Goal: Complete application form

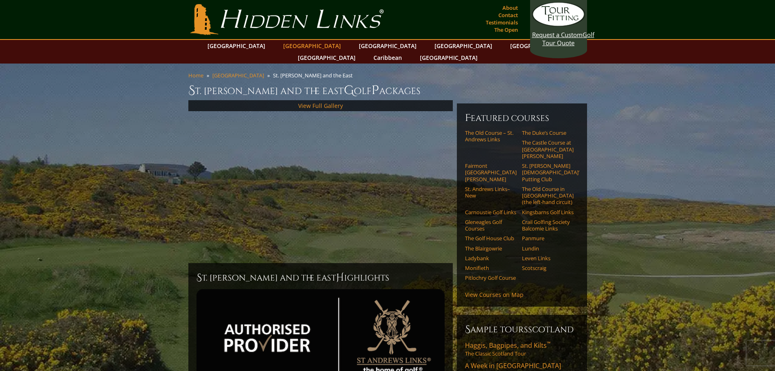
click at [303, 44] on link "[GEOGRAPHIC_DATA]" at bounding box center [312, 46] width 66 height 12
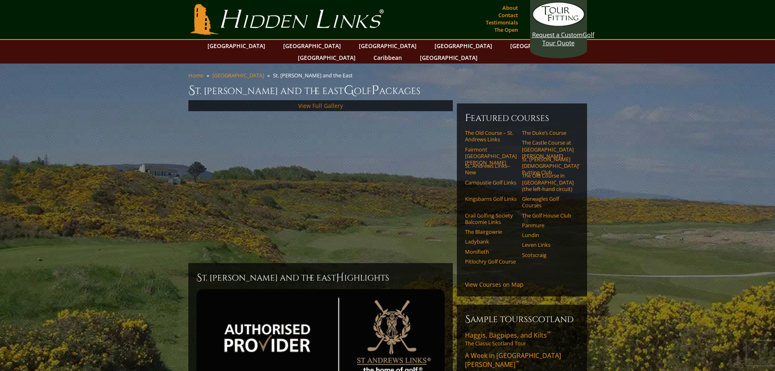
click at [308, 102] on link "View Full Gallery" at bounding box center [320, 106] width 45 height 8
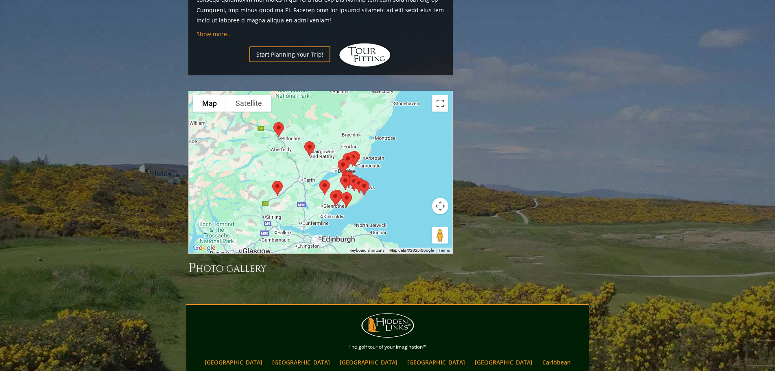
scroll to position [942, 0]
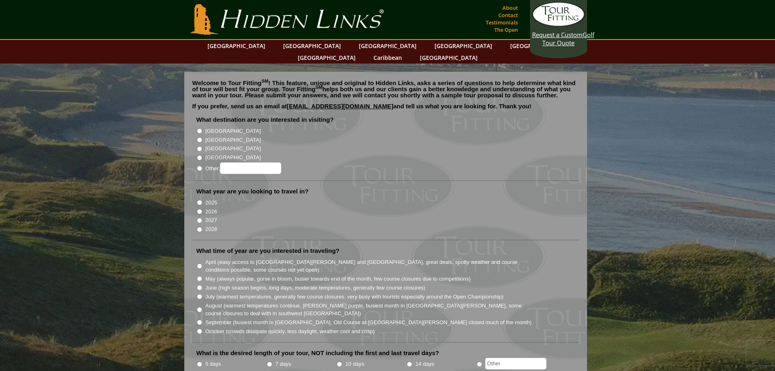
click at [198, 137] on input "[GEOGRAPHIC_DATA]" at bounding box center [199, 139] width 5 height 5
radio input "true"
click at [200, 209] on input "2026" at bounding box center [199, 211] width 5 height 5
radio input "true"
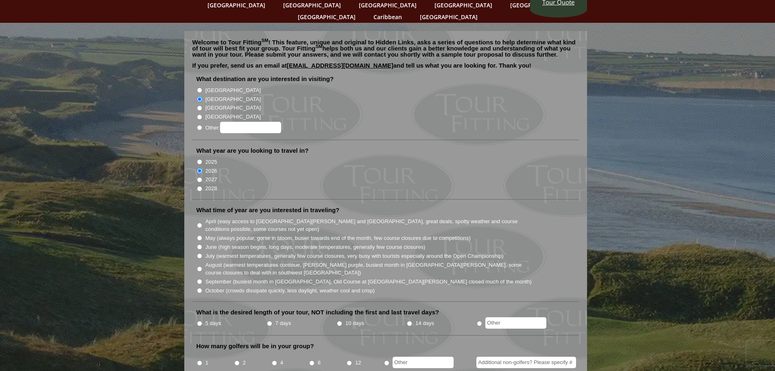
click at [200, 244] on input "June (high season begins, long days, moderate temperatures, generally few cours…" at bounding box center [199, 246] width 5 height 5
radio input "true"
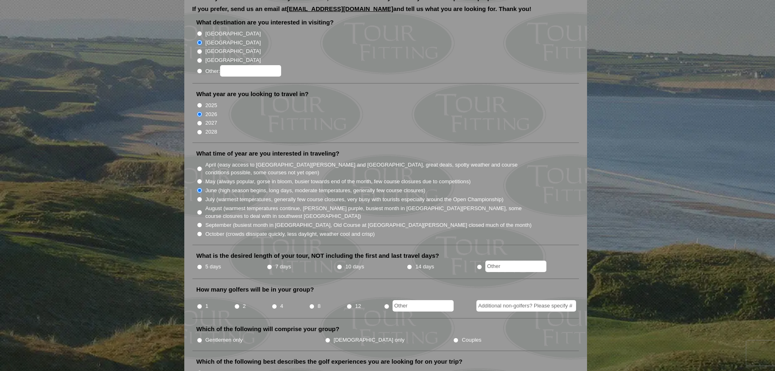
scroll to position [122, 0]
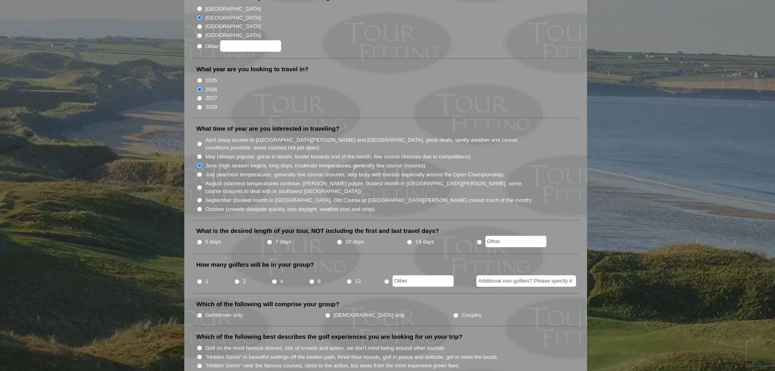
click at [200, 239] on input "5 days" at bounding box center [199, 241] width 5 height 5
radio input "true"
click at [201, 279] on input "1" at bounding box center [199, 281] width 5 height 5
radio input "true"
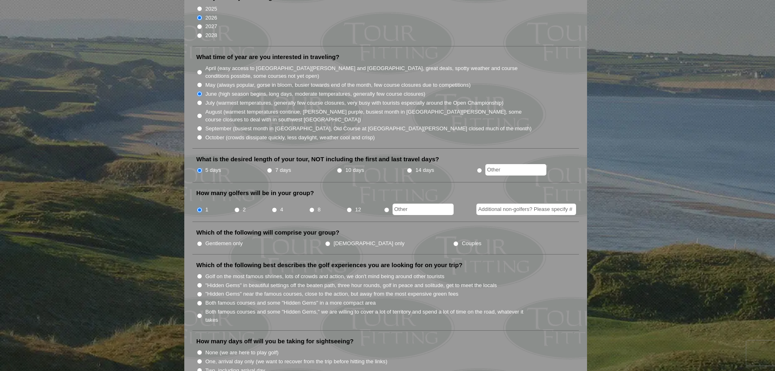
scroll to position [203, 0]
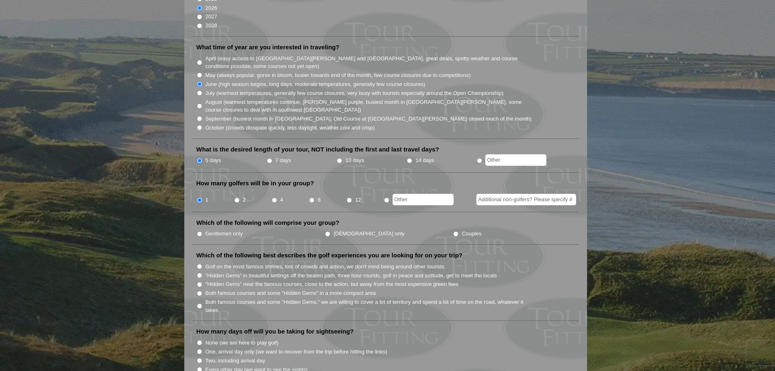
click at [201, 231] on input "Gentlemen only" at bounding box center [199, 233] width 5 height 5
radio input "true"
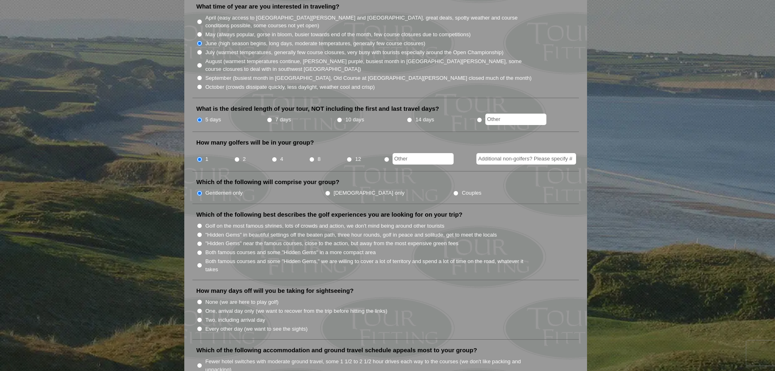
click at [200, 263] on input "Both famous courses and some "Hidden Gems," we are willing to cover a lot of te…" at bounding box center [199, 265] width 5 height 5
radio input "true"
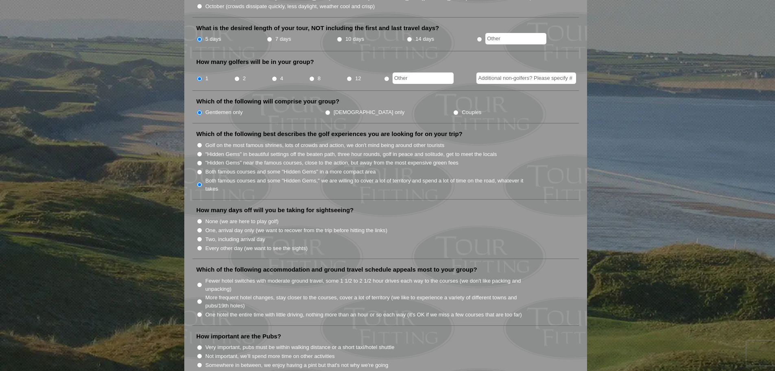
scroll to position [326, 0]
click at [199, 227] on input "One, arrival day only (we want to recover from the trip before hitting the link…" at bounding box center [199, 229] width 5 height 5
radio input "true"
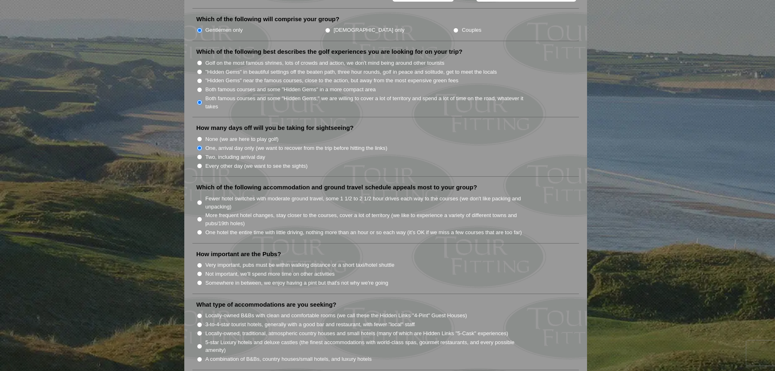
click at [199, 154] on input "Two, including arrival day" at bounding box center [199, 156] width 5 height 5
radio input "true"
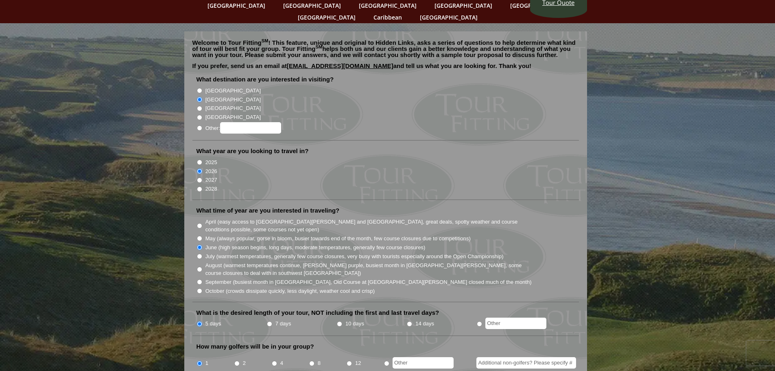
scroll to position [0, 0]
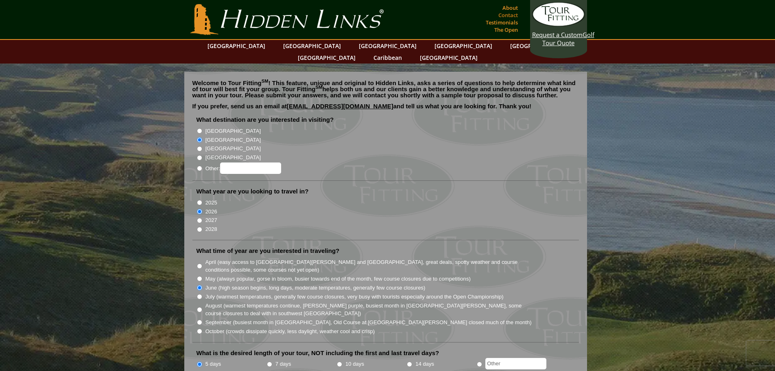
click at [510, 14] on link "Contact" at bounding box center [509, 14] width 24 height 11
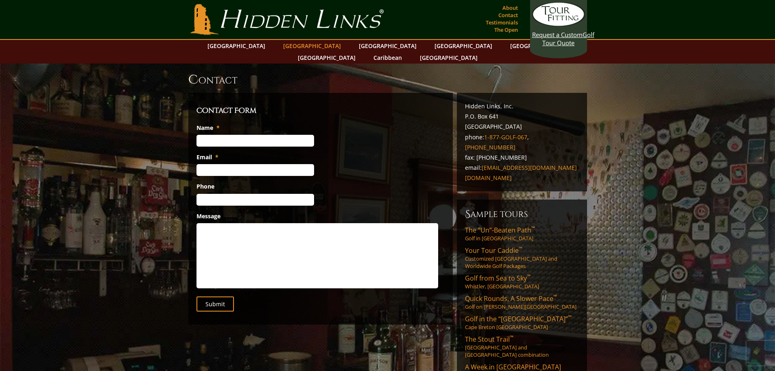
click at [296, 43] on link "[GEOGRAPHIC_DATA]" at bounding box center [312, 46] width 66 height 12
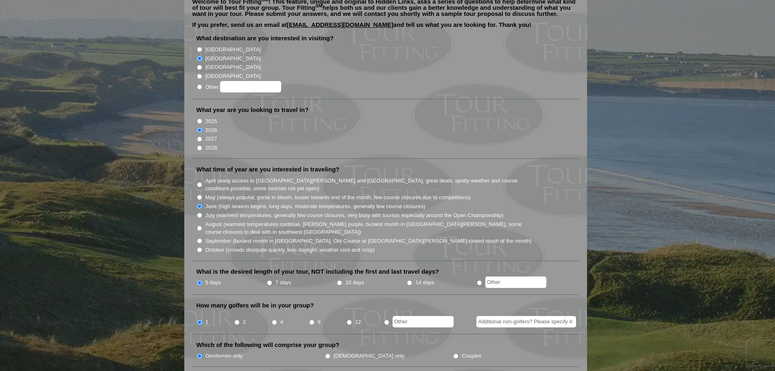
scroll to position [122, 0]
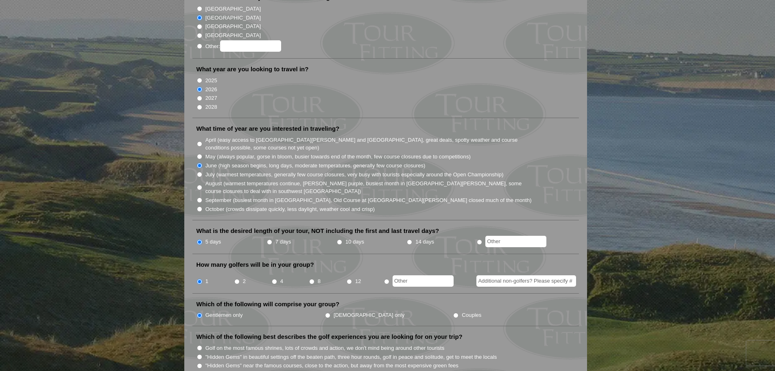
click at [478, 239] on input "radio" at bounding box center [479, 241] width 5 height 5
radio input "true"
click at [496, 236] on input "text" at bounding box center [516, 241] width 61 height 11
type input "3"
click at [274, 279] on input "4" at bounding box center [274, 281] width 5 height 5
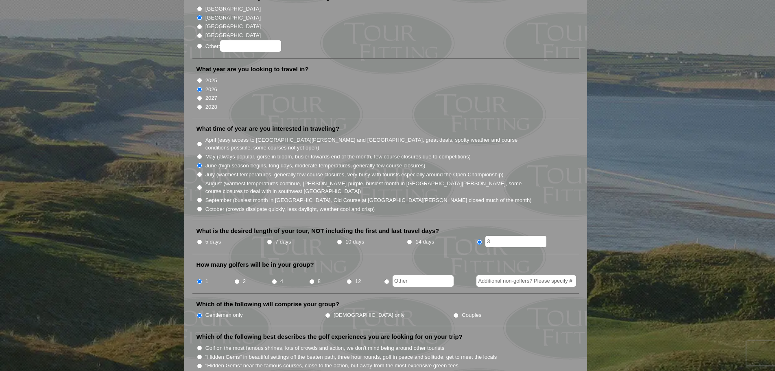
radio input "true"
click at [387, 279] on input "radio" at bounding box center [386, 281] width 5 height 5
radio input "true"
click at [403, 275] on input "text" at bounding box center [423, 280] width 61 height 11
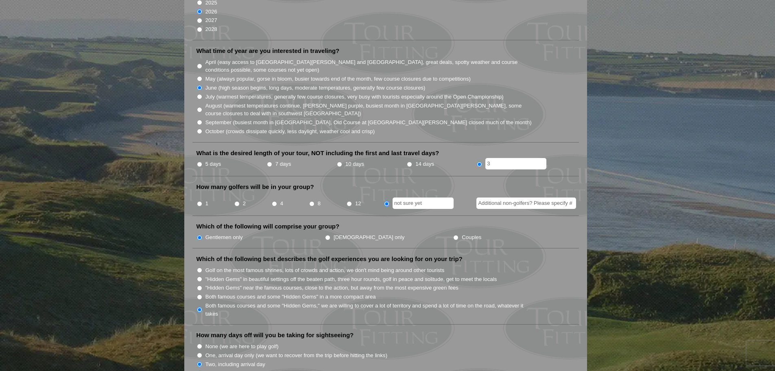
scroll to position [203, 0]
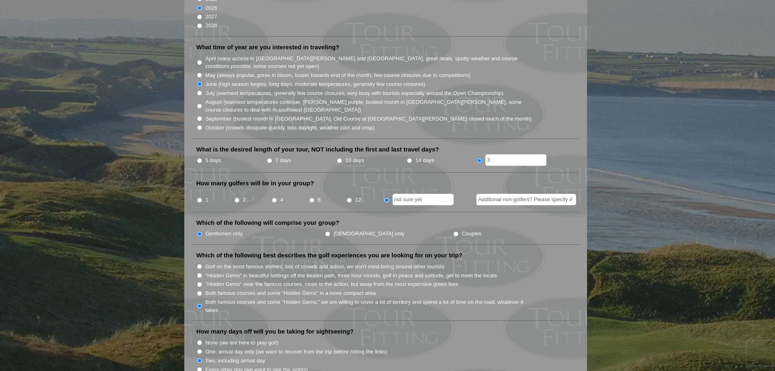
type input "not sure yet"
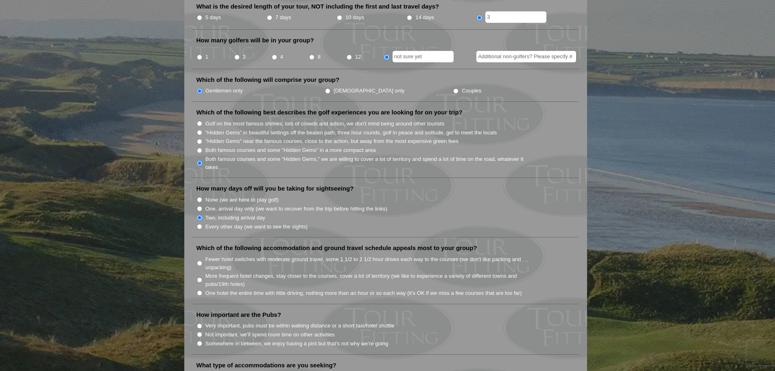
scroll to position [366, 0]
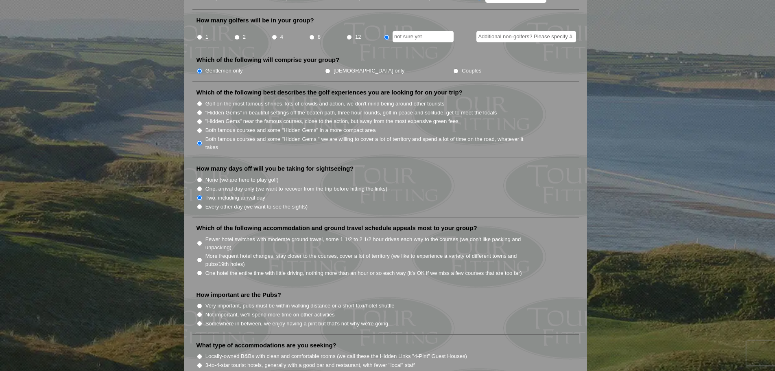
click at [201, 270] on input "One hotel the entire time with little driving, nothing more than an hour or so …" at bounding box center [199, 272] width 5 height 5
radio input "true"
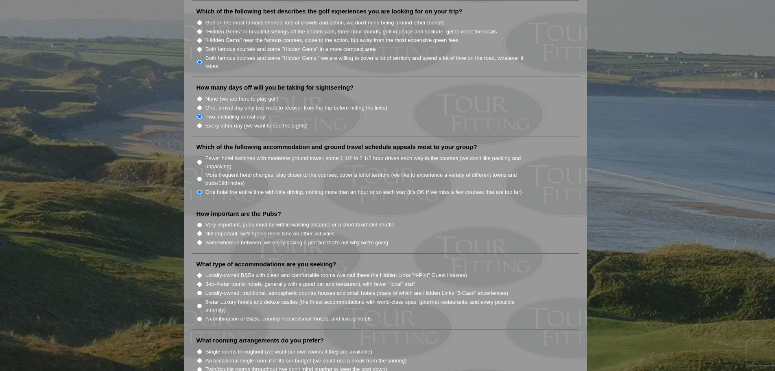
scroll to position [448, 0]
click at [201, 239] on input "Somewhere in between, we enjoy having a pint but that's not why we're going" at bounding box center [199, 241] width 5 height 5
radio input "true"
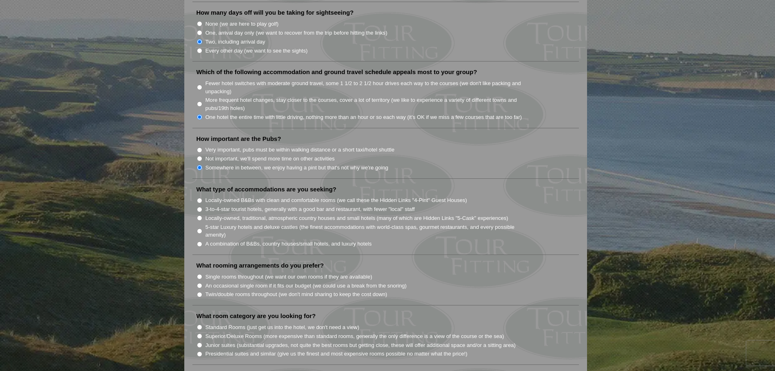
scroll to position [529, 0]
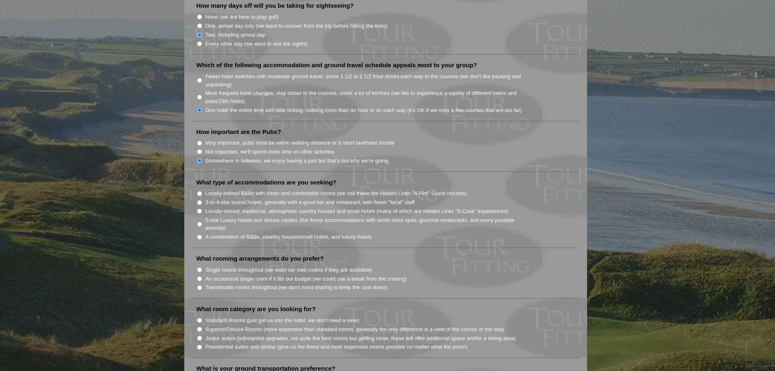
click at [199, 208] on input "Locally-owned, traditional, atmospheric country houses and small hotels (many o…" at bounding box center [199, 210] width 5 height 5
radio input "true"
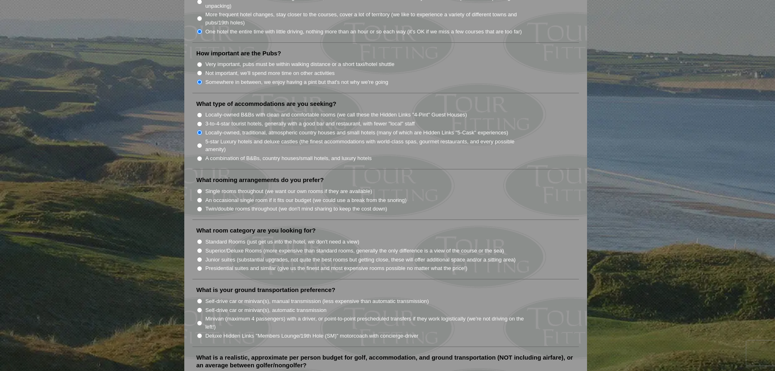
scroll to position [610, 0]
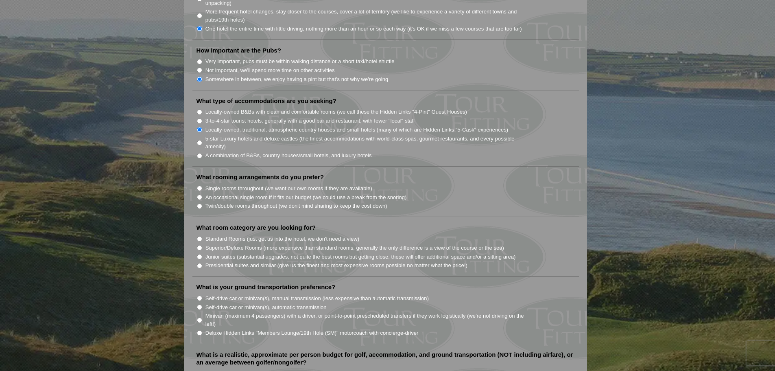
click at [201, 186] on input "Single rooms throughout (we want our own rooms if they are available)" at bounding box center [199, 188] width 5 height 5
radio input "true"
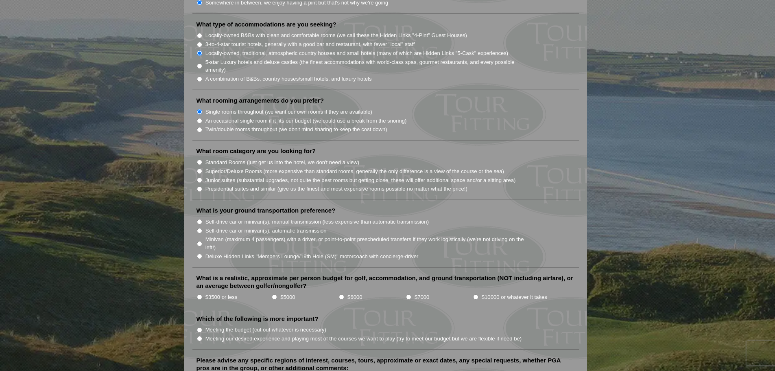
scroll to position [692, 0]
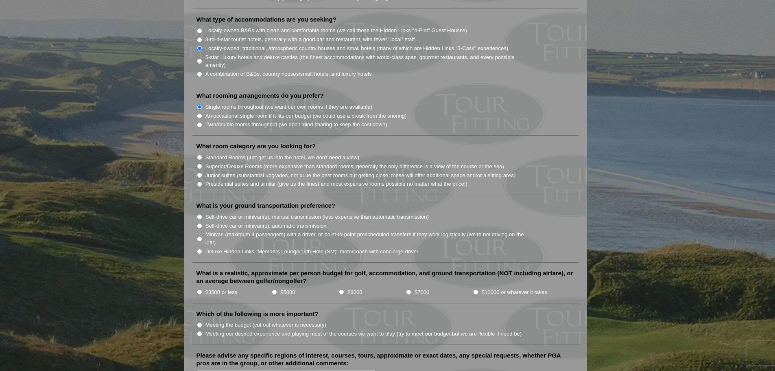
click at [199, 164] on input "Superior/Deluxe Rooms (more expensive than standard rooms, generally the only d…" at bounding box center [199, 166] width 5 height 5
radio input "true"
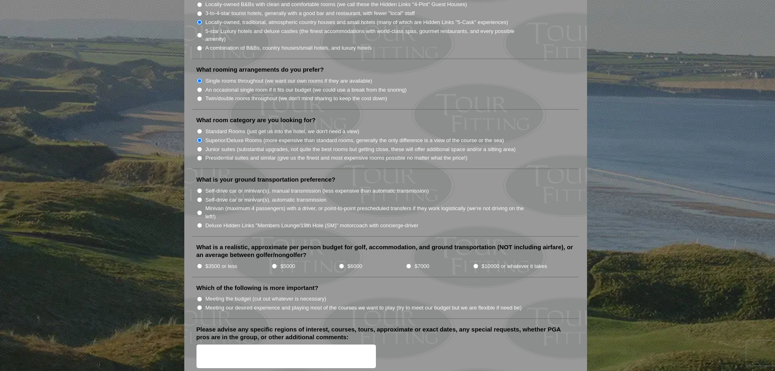
scroll to position [733, 0]
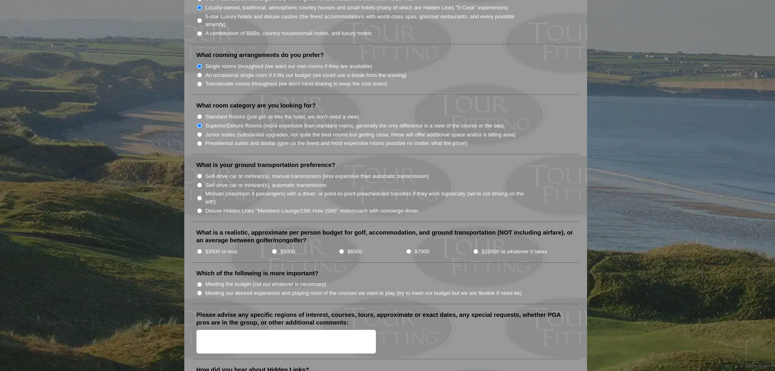
click at [201, 206] on li "Deluxe Hidden Links "Members Lounge/19th Hole (SM)" motorcoach with concierge-d…" at bounding box center [389, 210] width 385 height 9
click at [201, 208] on input "Deluxe Hidden Links "Members Lounge/19th Hole (SM)" motorcoach with concierge-d…" at bounding box center [199, 210] width 5 height 5
radio input "true"
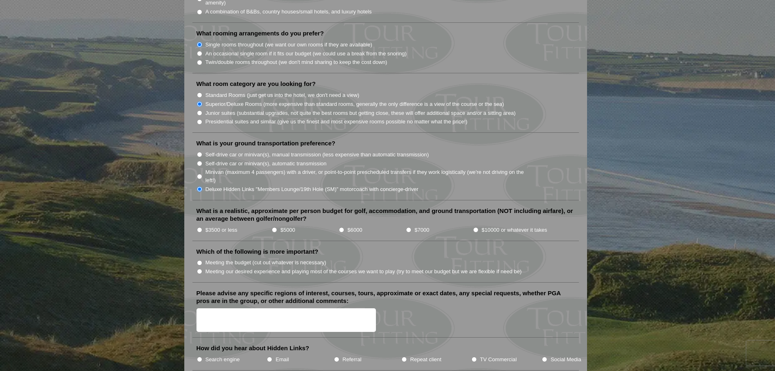
scroll to position [773, 0]
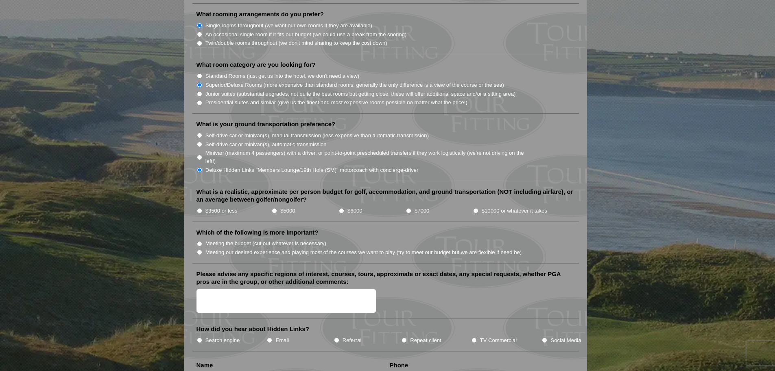
click at [199, 208] on input "$3500 or less" at bounding box center [199, 210] width 5 height 5
radio input "true"
click at [273, 208] on input "$5000" at bounding box center [274, 210] width 5 height 5
radio input "true"
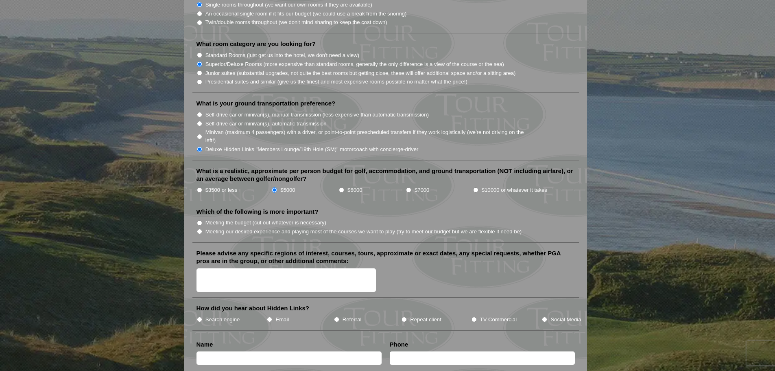
scroll to position [814, 0]
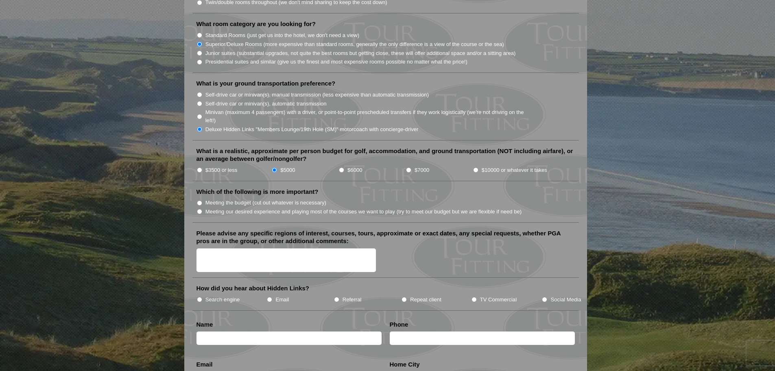
click at [198, 209] on input "Meeting our desired experience and playing most of the courses we want to play …" at bounding box center [199, 211] width 5 height 5
radio input "true"
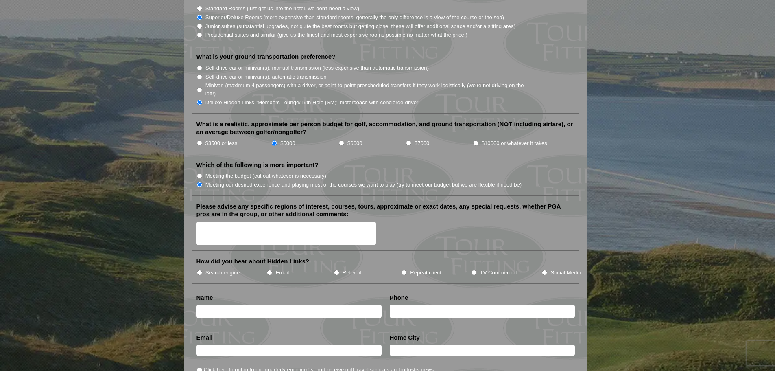
scroll to position [895, 0]
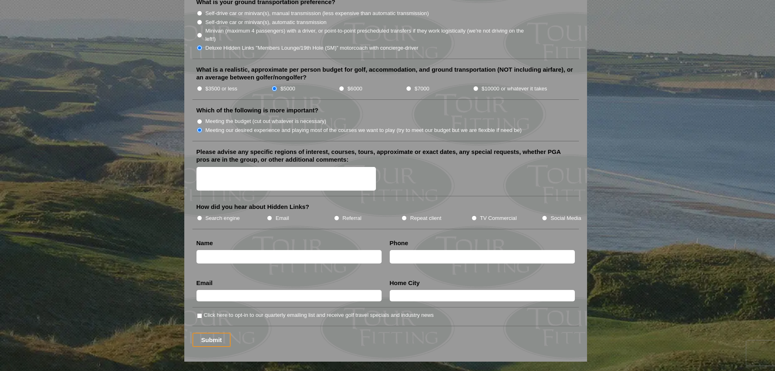
click at [199, 215] on input "Search engine" at bounding box center [199, 217] width 5 height 5
radio input "true"
click at [261, 250] on input "text" at bounding box center [289, 256] width 185 height 13
type input "Vicki"
type input "H"
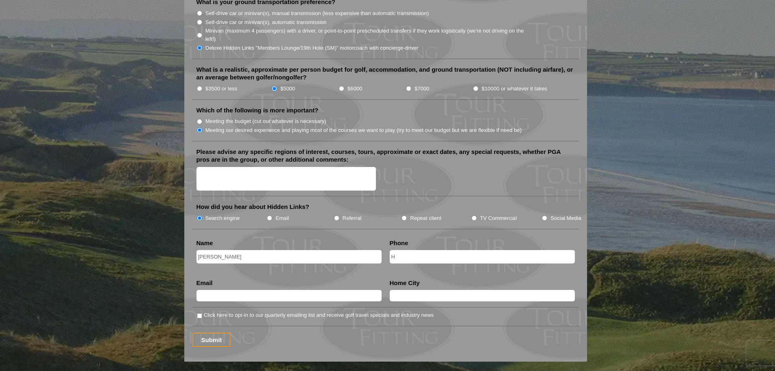
type input "[PERSON_NAME]"
type input "8326203318"
type input "vhunt@mcginnislaw.com"
type input "[GEOGRAPHIC_DATA]"
drag, startPoint x: 265, startPoint y: 286, endPoint x: -166, endPoint y: 254, distance: 432.2
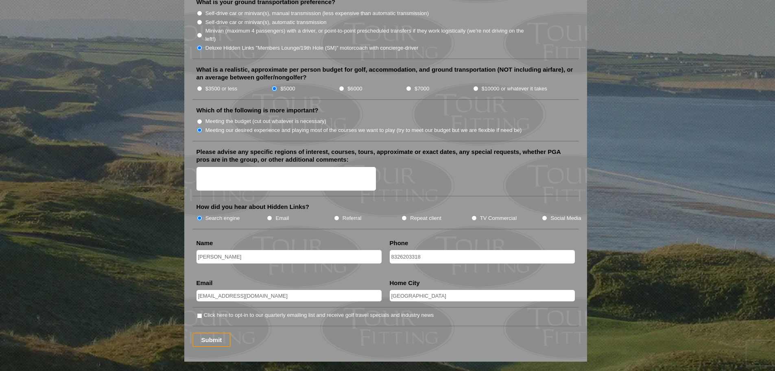
type input "[EMAIL_ADDRESS][DOMAIN_NAME]"
click at [198, 313] on input "Click here to opt-in to our quarterly emailing list and receive golf travel spe…" at bounding box center [199, 315] width 5 height 5
checkbox input "true"
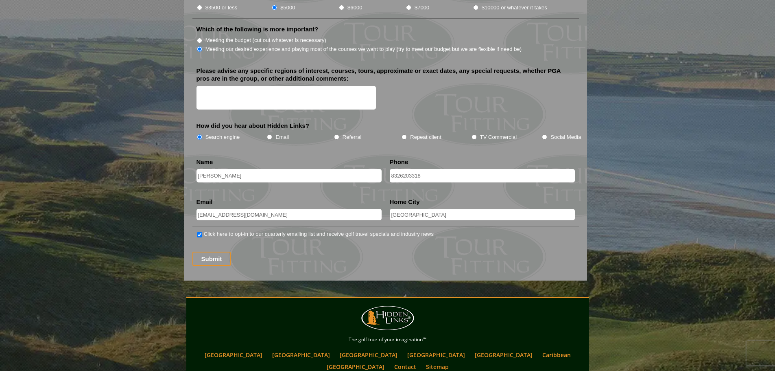
scroll to position [977, 0]
click at [208, 251] on input "Submit" at bounding box center [212, 258] width 39 height 14
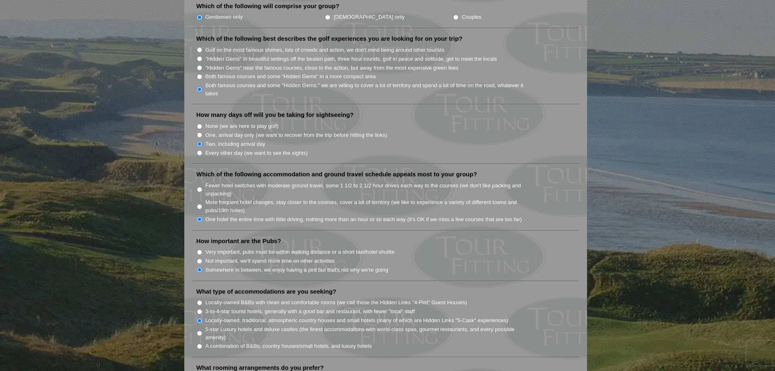
scroll to position [163, 0]
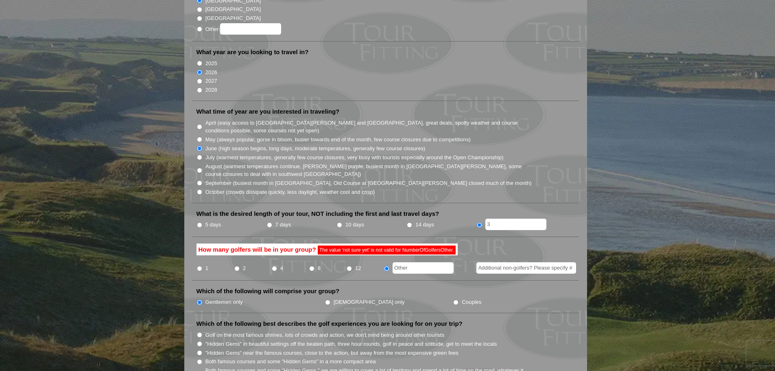
drag, startPoint x: 416, startPoint y: 256, endPoint x: 363, endPoint y: 258, distance: 52.9
click at [363, 258] on ul "1 2 4 8 12" at bounding box center [389, 266] width 385 height 16
drag, startPoint x: 436, startPoint y: 256, endPoint x: 394, endPoint y: 260, distance: 41.7
click at [394, 262] on input "text" at bounding box center [423, 267] width 61 height 11
drag, startPoint x: 413, startPoint y: 258, endPoint x: 383, endPoint y: 263, distance: 30.5
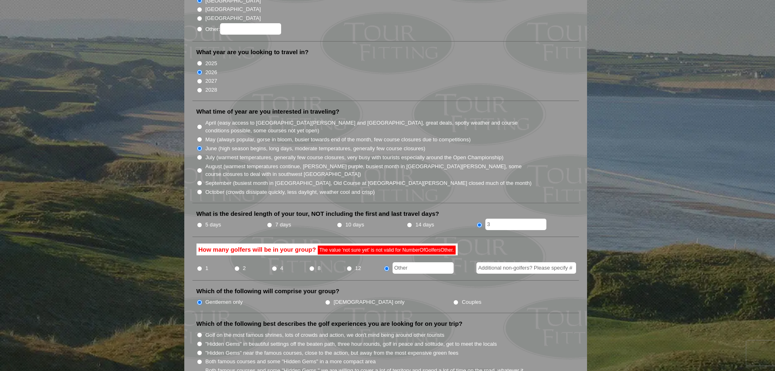
click at [394, 262] on input "text" at bounding box center [423, 267] width 61 height 11
click at [274, 266] on input "4" at bounding box center [274, 268] width 5 height 5
radio input "true"
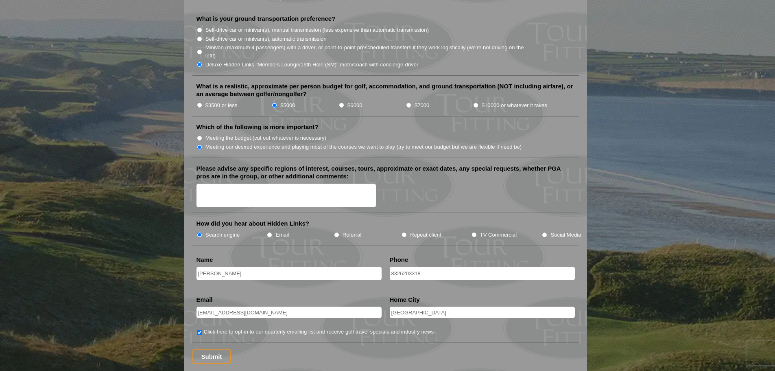
scroll to position [1017, 0]
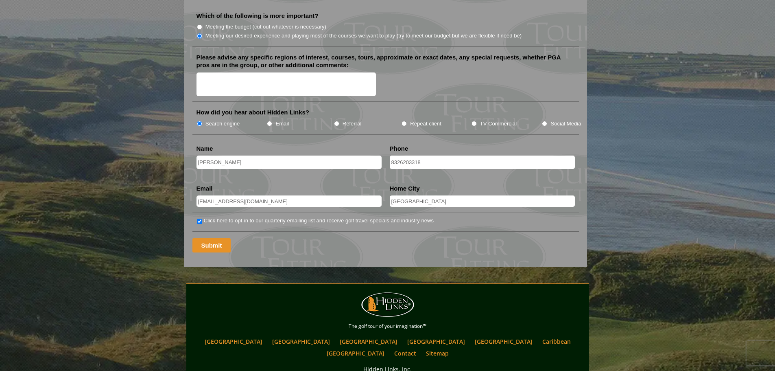
click at [199, 238] on input "Submit" at bounding box center [212, 245] width 39 height 14
